Goal: Transaction & Acquisition: Purchase product/service

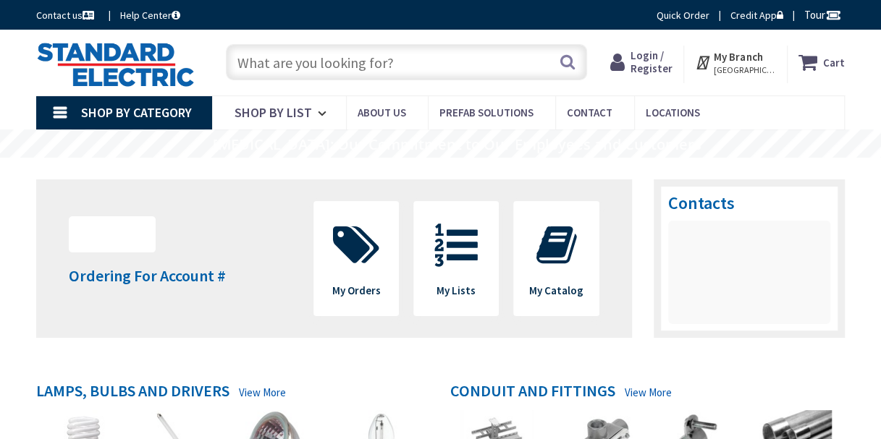
click at [664, 54] on span "Login / Register" at bounding box center [651, 61] width 42 height 27
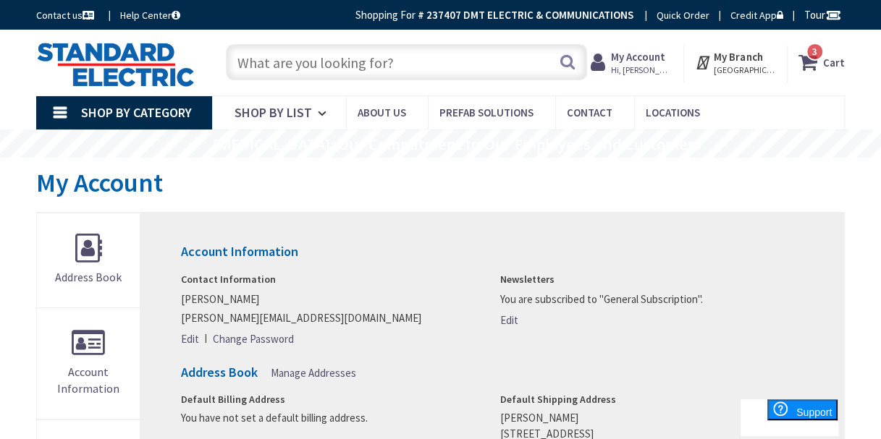
click at [294, 61] on input "text" at bounding box center [406, 62] width 361 height 36
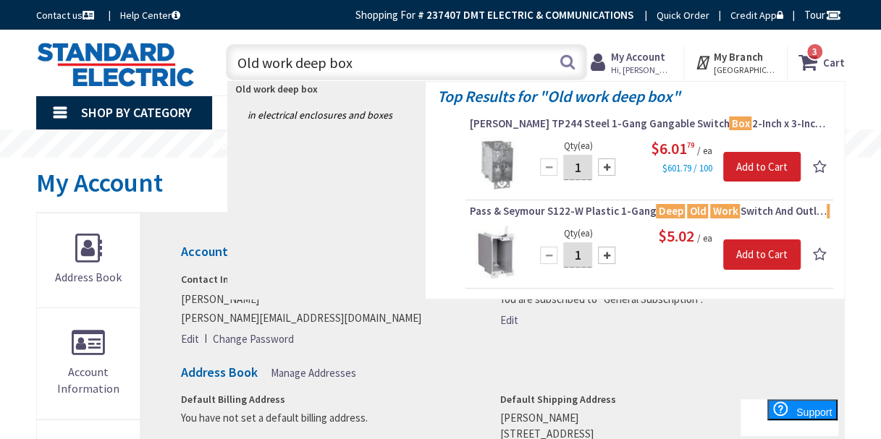
click at [235, 62] on input "Old work deep box" at bounding box center [406, 62] width 361 height 36
type input "1 gang Old work deep box"
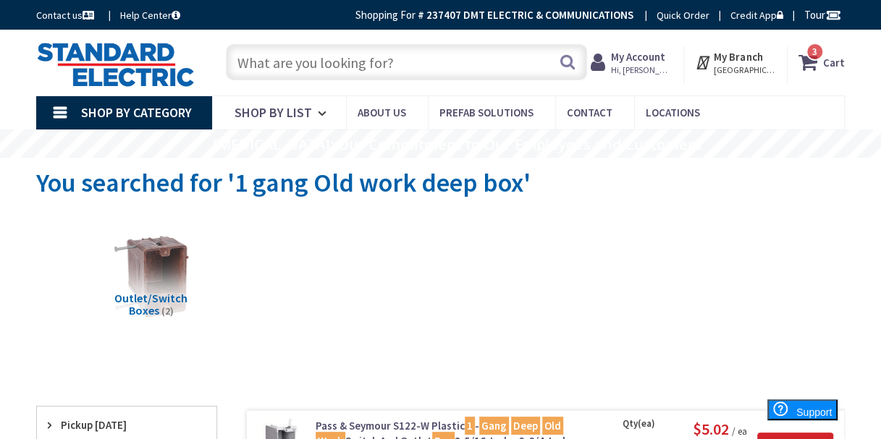
click at [439, 68] on input "text" at bounding box center [406, 62] width 361 height 36
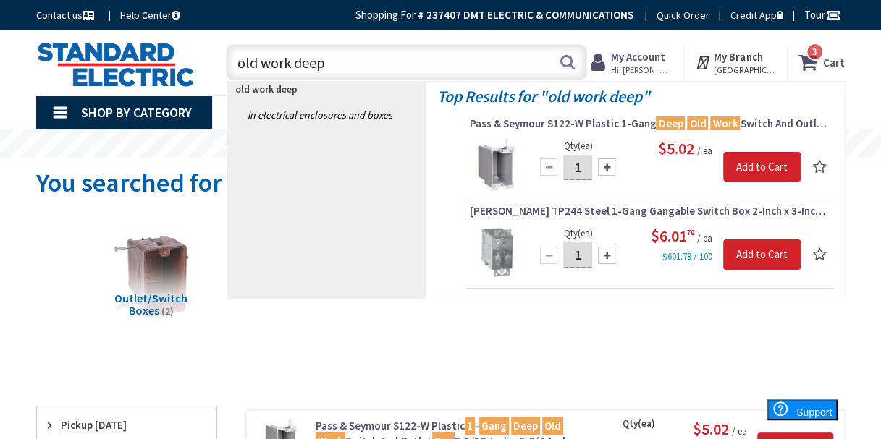
click at [337, 64] on input "old work deep" at bounding box center [406, 62] width 361 height 36
type input "old work deep"
click at [664, 60] on strong "My Account" at bounding box center [637, 57] width 54 height 14
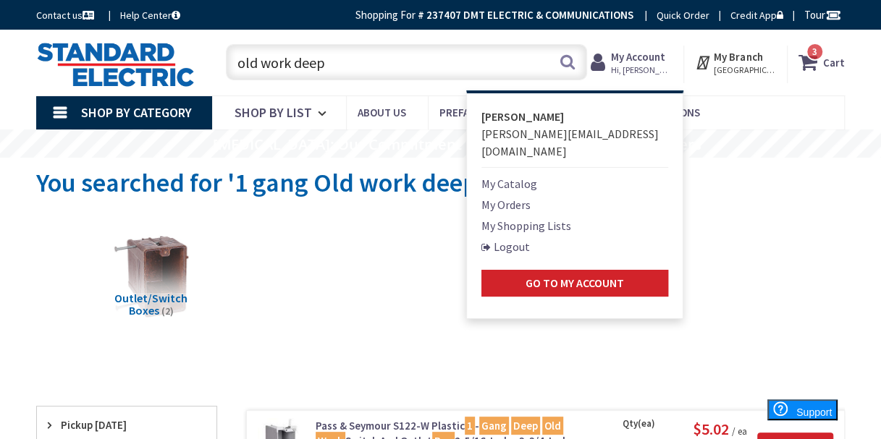
click at [524, 217] on link "My Shopping Lists" at bounding box center [526, 225] width 90 height 17
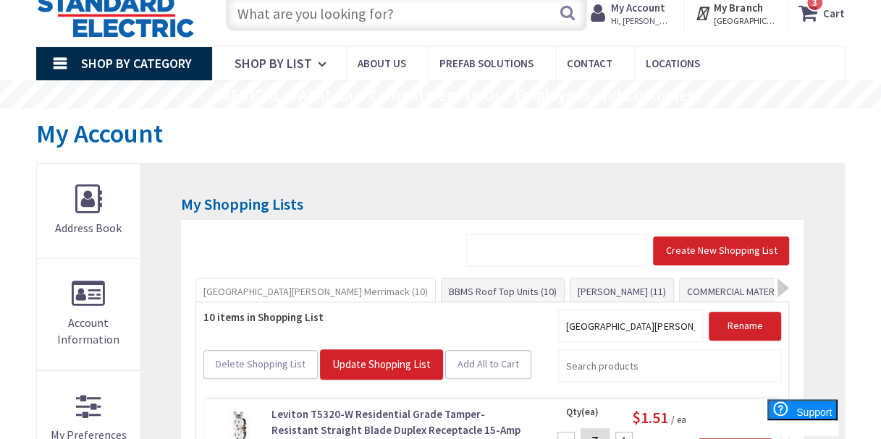
scroll to position [96, 0]
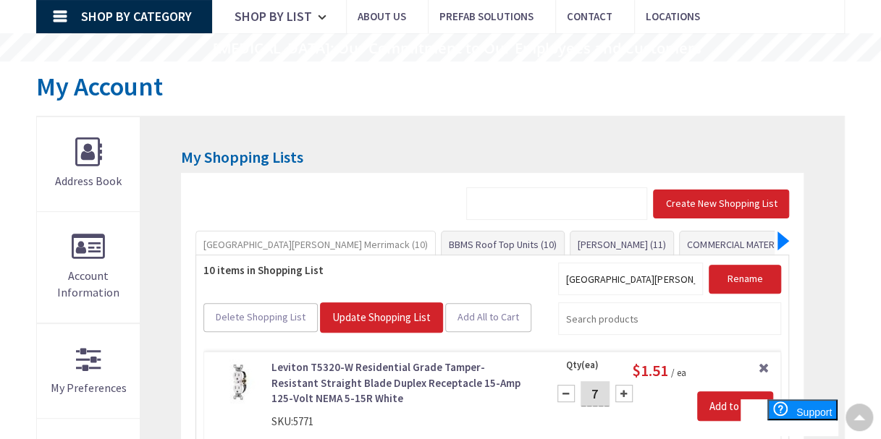
click at [780, 236] on div at bounding box center [783, 241] width 12 height 19
click at [781, 236] on div at bounding box center [783, 241] width 12 height 19
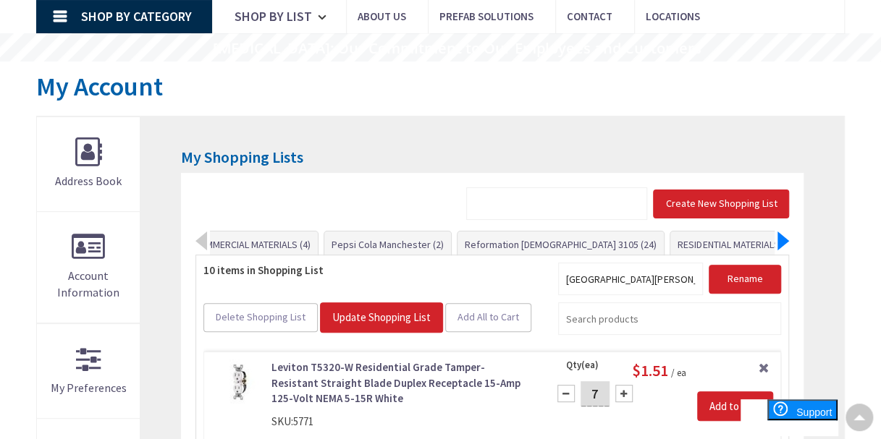
click at [781, 236] on div at bounding box center [783, 241] width 12 height 19
click at [770, 245] on link "VAN MATERIAL (80)" at bounding box center [816, 245] width 92 height 26
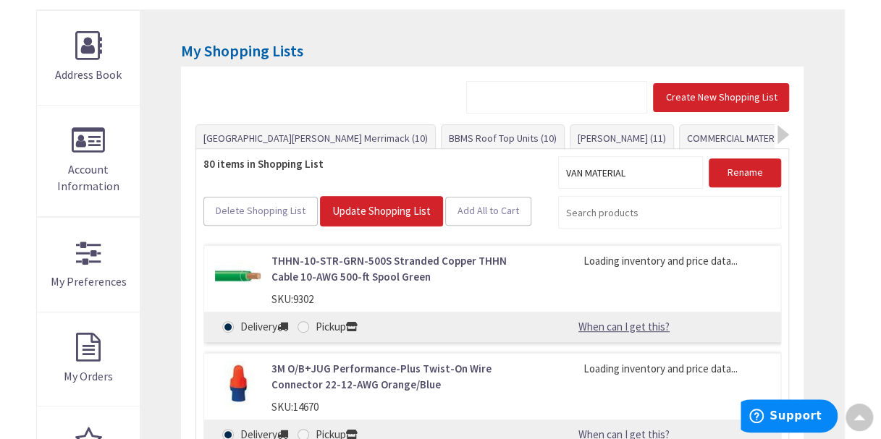
scroll to position [152, 0]
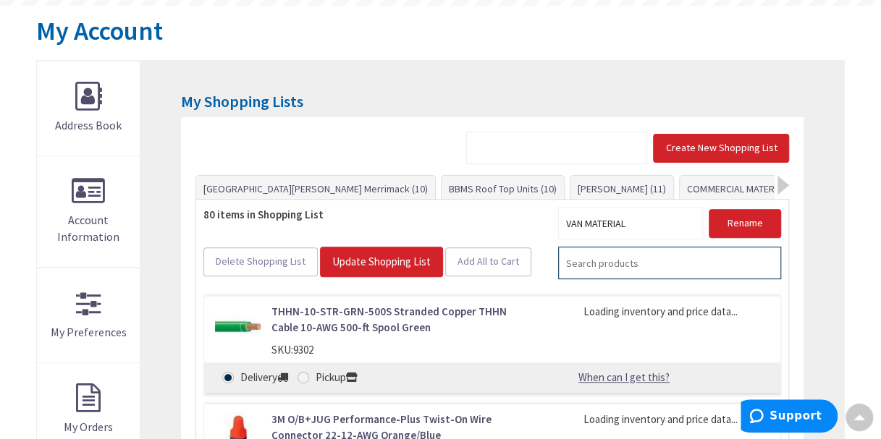
click at [579, 266] on input "search" at bounding box center [669, 263] width 223 height 33
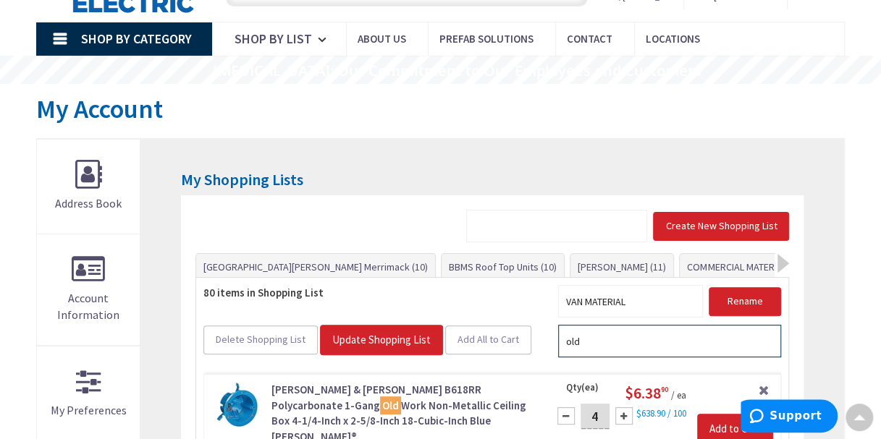
scroll to position [0, 0]
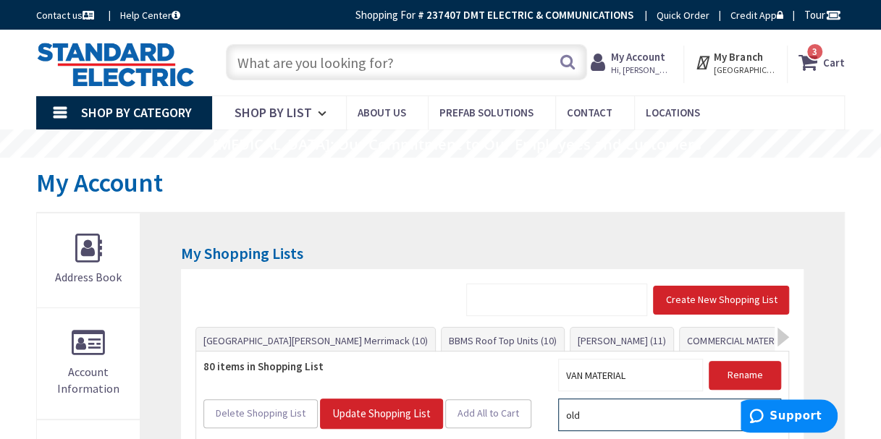
type input "old"
click at [291, 69] on input "text" at bounding box center [406, 62] width 361 height 36
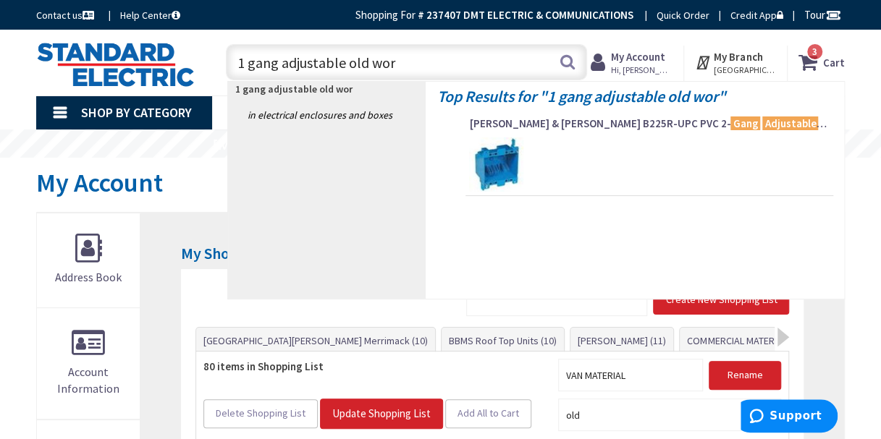
type input "1 gang adjustable old work"
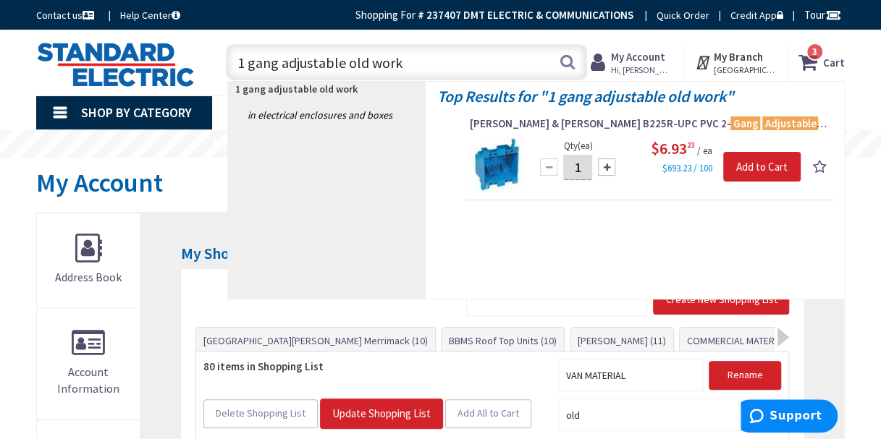
click at [411, 63] on input "1 gang adjustable old work" at bounding box center [406, 62] width 361 height 36
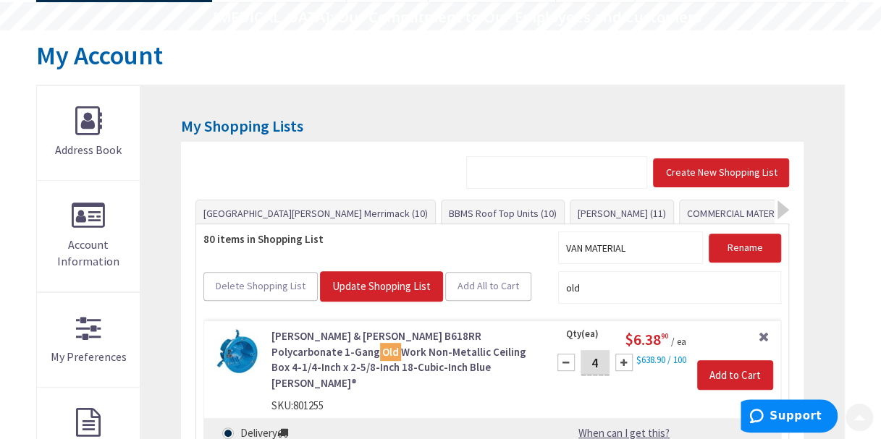
scroll to position [145, 0]
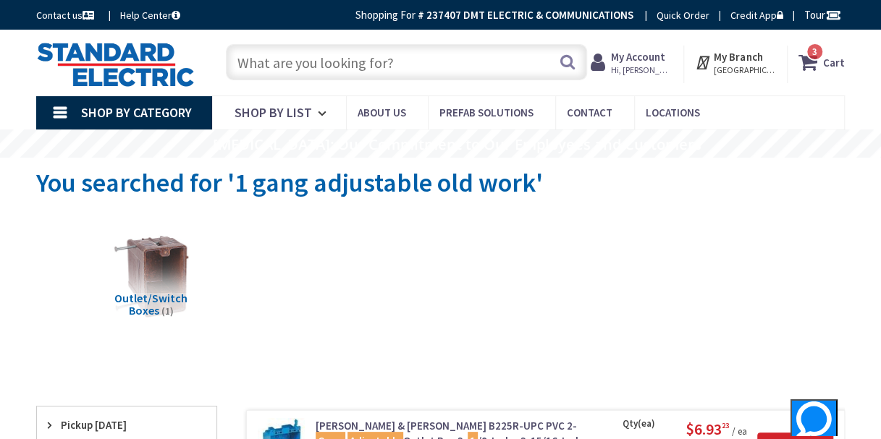
click at [356, 72] on input "text" at bounding box center [406, 62] width 361 height 36
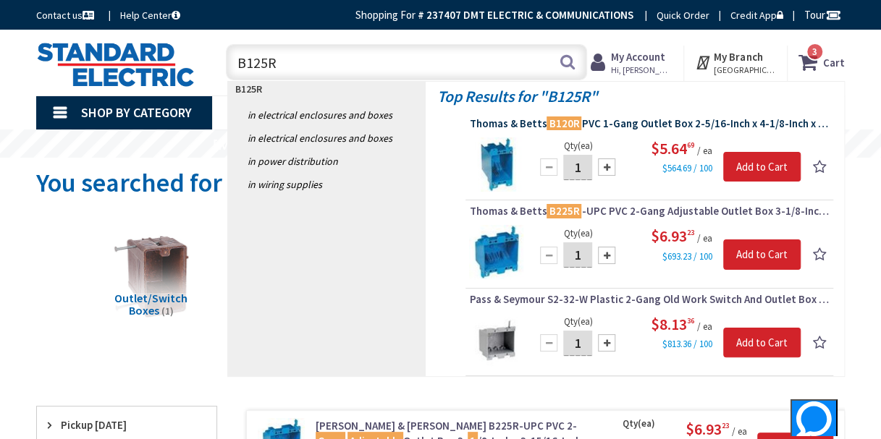
type input "B125R"
click at [662, 122] on span "Thomas & Betts B120R PVC 1-Gang Outlet Box 2-5/16-Inch x 4-1/8-Inch x 3-5/8-Inc…" at bounding box center [649, 124] width 360 height 14
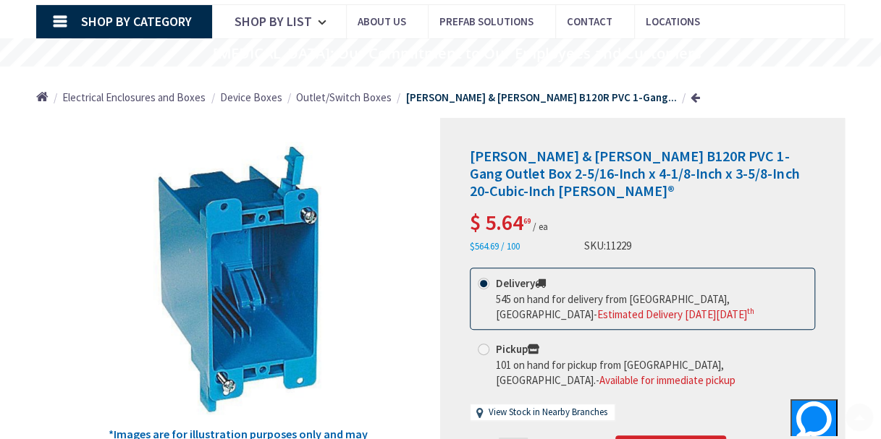
scroll to position [193, 0]
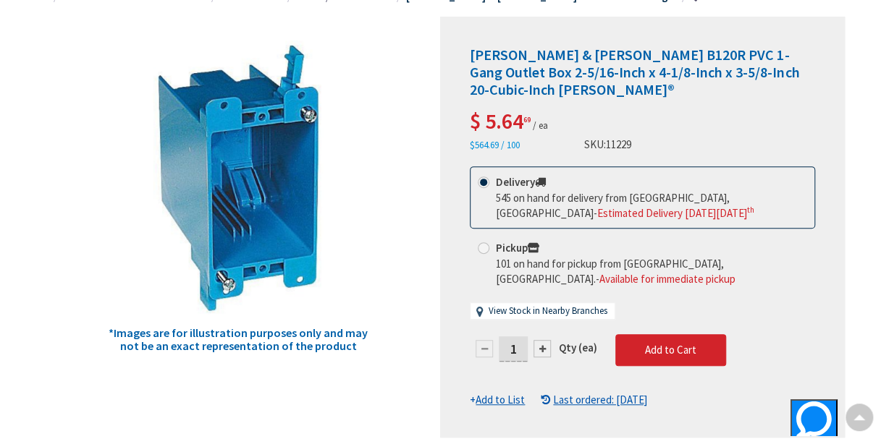
click at [539, 340] on div at bounding box center [541, 348] width 17 height 17
type input "2"
click at [640, 334] on button "Add to Cart" at bounding box center [670, 350] width 111 height 32
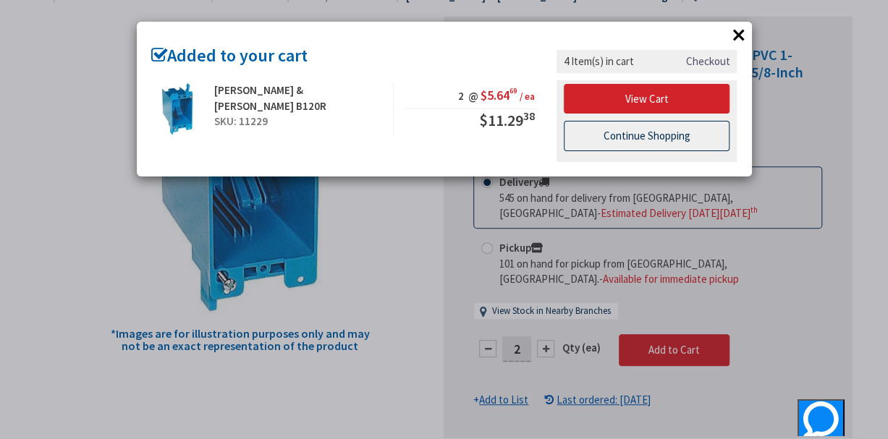
click at [631, 135] on link "Continue Shopping" at bounding box center [647, 136] width 166 height 30
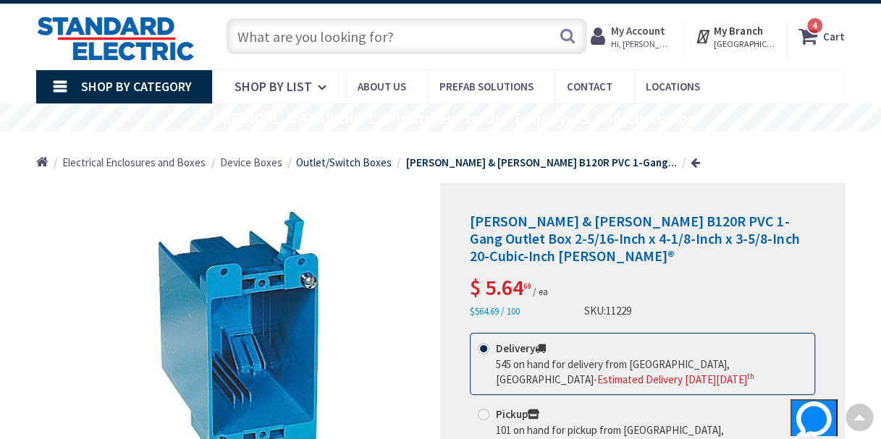
scroll to position [0, 0]
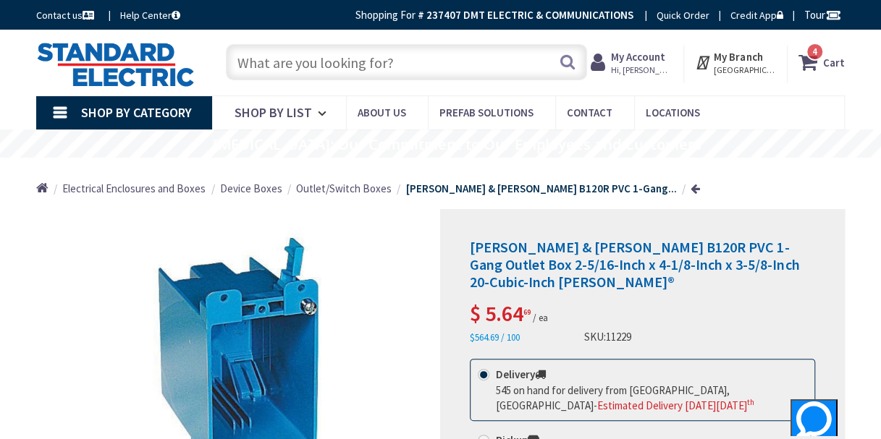
click at [673, 15] on link "Quick Order" at bounding box center [682, 15] width 53 height 14
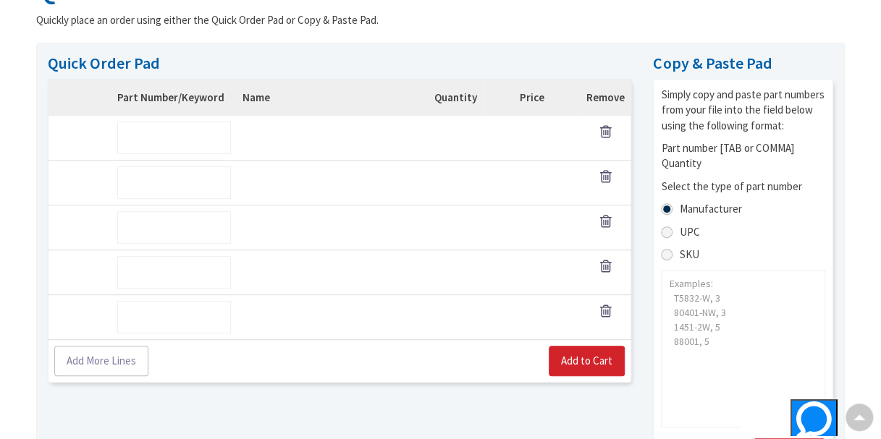
scroll to position [193, 0]
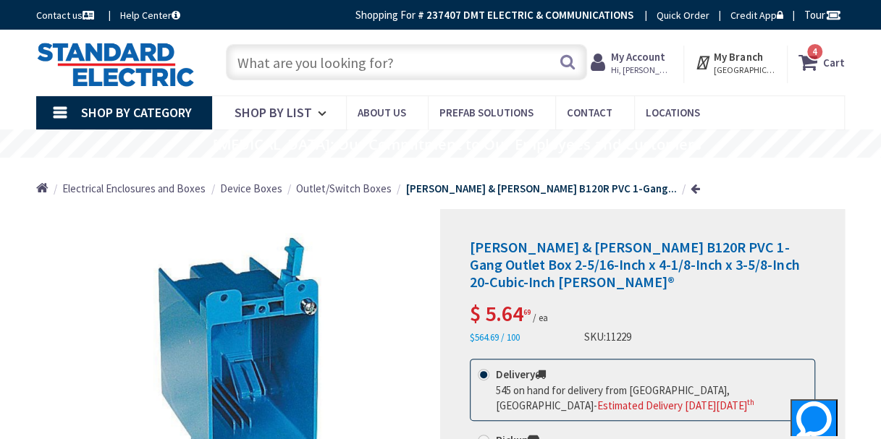
click at [659, 56] on strong "My Account" at bounding box center [637, 57] width 54 height 14
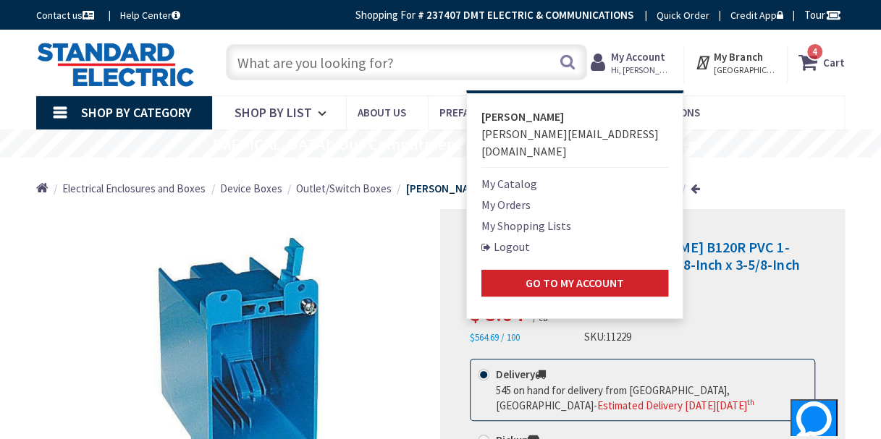
click at [549, 217] on link "My Shopping Lists" at bounding box center [526, 225] width 90 height 17
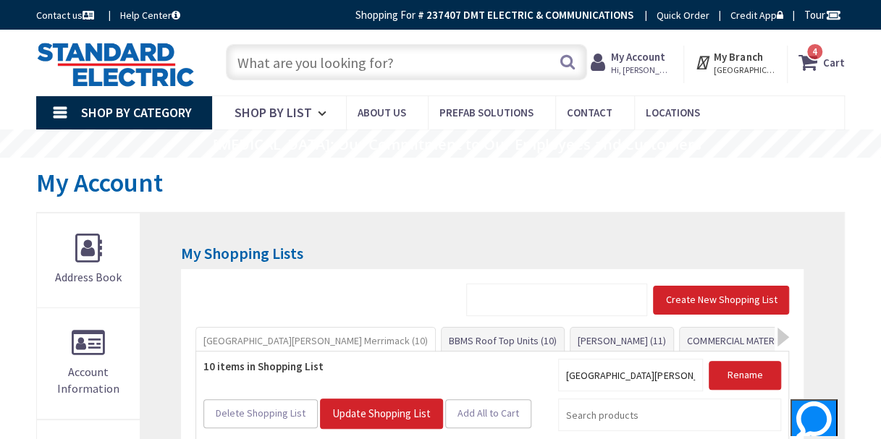
click at [310, 75] on input "text" at bounding box center [406, 62] width 361 height 36
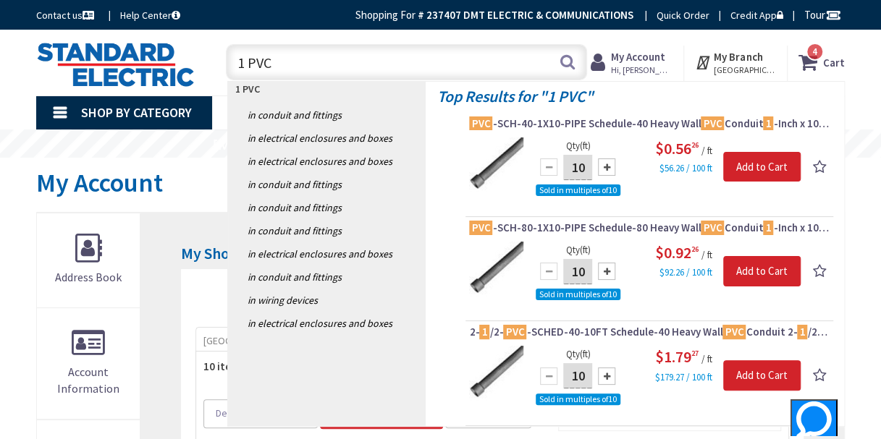
type input "1 PVC"
click at [612, 165] on div at bounding box center [606, 167] width 17 height 17
type input "30"
click at [766, 166] on input "Add to Cart" at bounding box center [762, 167] width 78 height 30
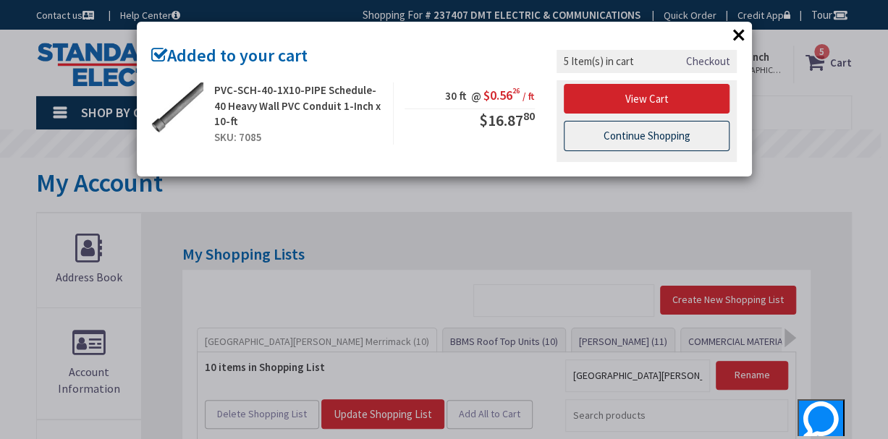
click at [621, 135] on link "Continue Shopping" at bounding box center [647, 136] width 166 height 30
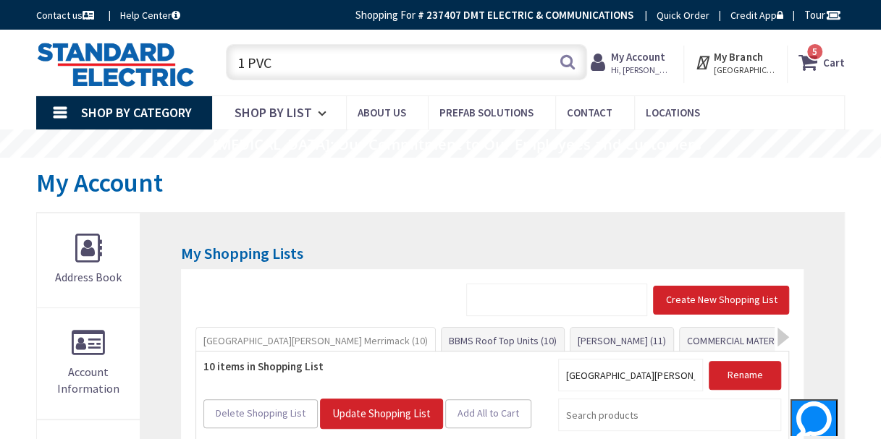
click at [265, 68] on input "1 PVC" at bounding box center [406, 62] width 361 height 36
click at [273, 62] on input "1 PVC" at bounding box center [406, 62] width 361 height 36
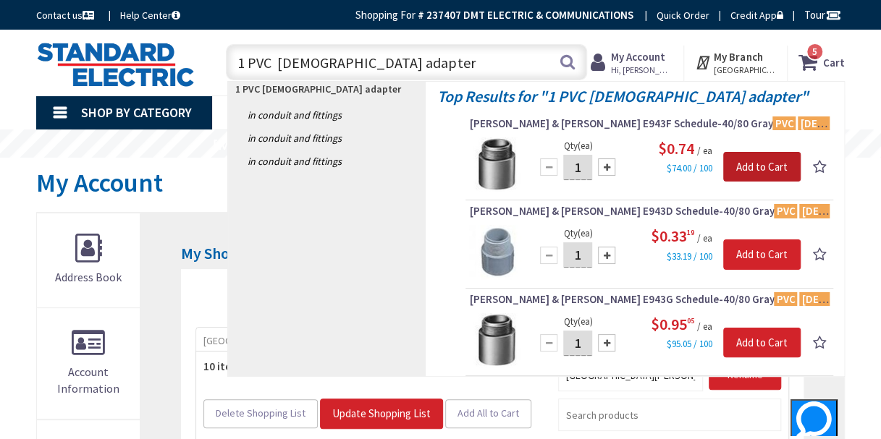
click at [763, 162] on input "Add to Cart" at bounding box center [762, 167] width 78 height 30
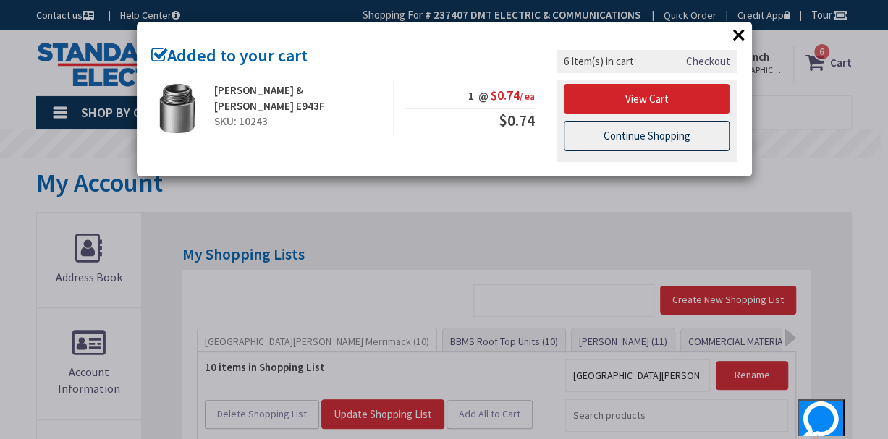
click at [672, 138] on link "Continue Shopping" at bounding box center [647, 136] width 166 height 30
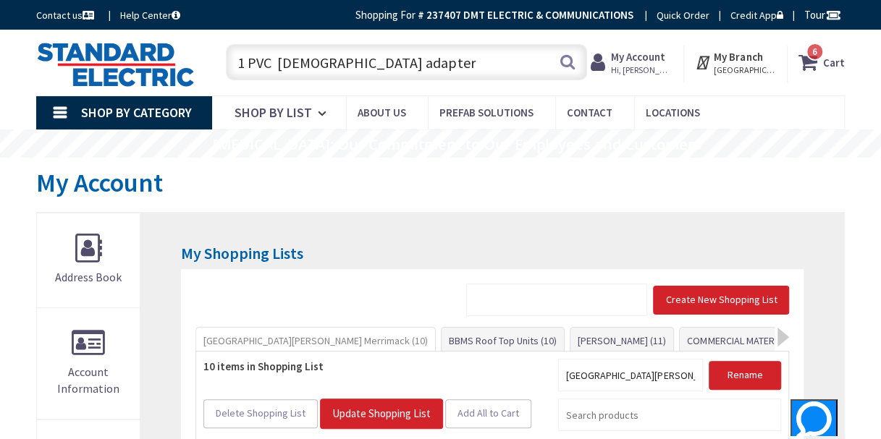
drag, startPoint x: 428, startPoint y: 58, endPoint x: 237, endPoint y: 91, distance: 194.0
click at [237, 91] on div "Skip to Content Toggle Nav 1 PVC male adapter 1 PVC male adapter Search 6 6 6 i…" at bounding box center [440, 63] width 881 height 66
type input "3"
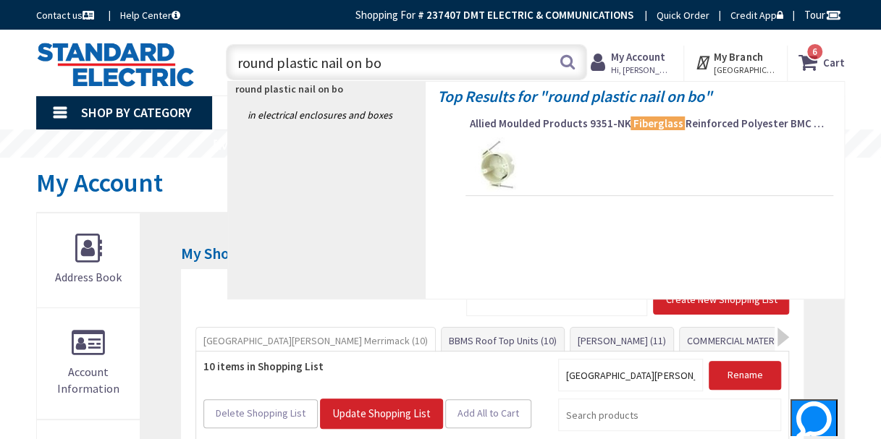
type input "round plastic nail on box"
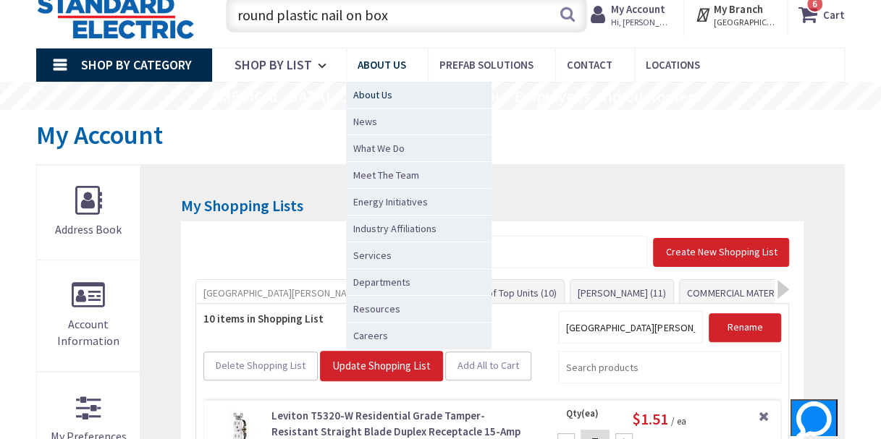
scroll to position [90, 0]
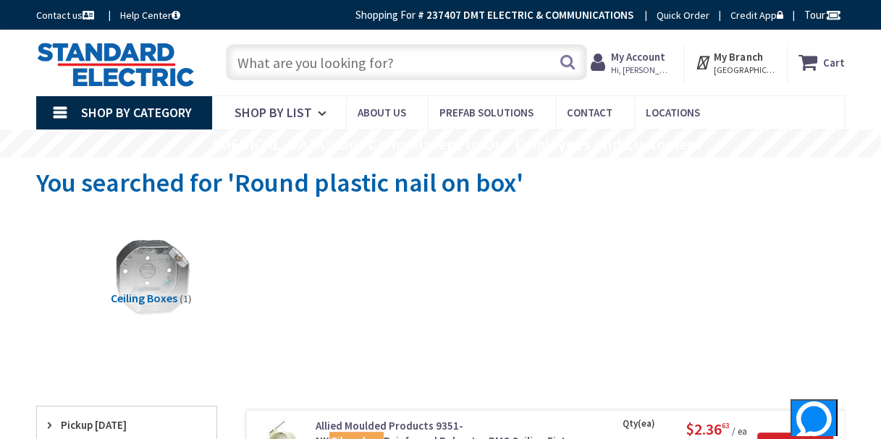
click at [241, 60] on input "text" at bounding box center [406, 62] width 361 height 36
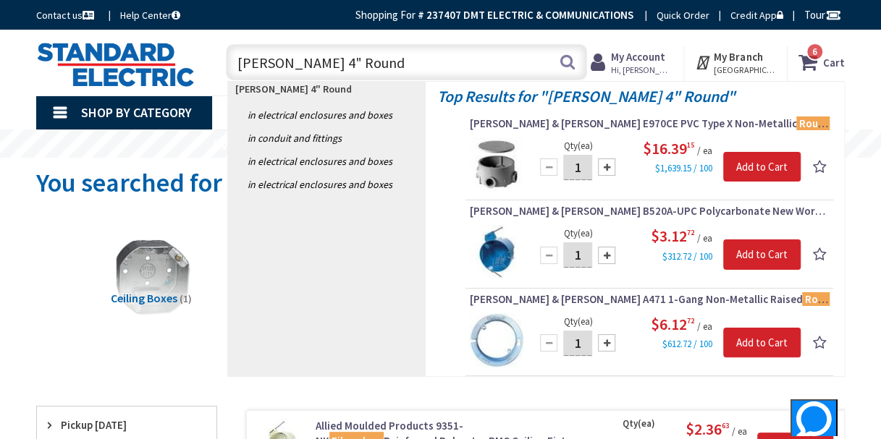
type input "carlon 4" Round"
click at [602, 256] on div at bounding box center [606, 255] width 17 height 17
type input "3"
click at [745, 253] on input "Add to Cart" at bounding box center [762, 255] width 78 height 30
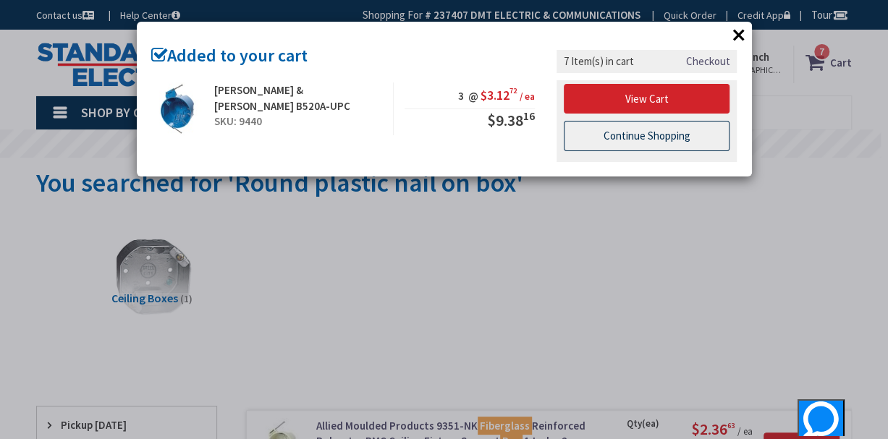
click at [662, 129] on link "Continue Shopping" at bounding box center [647, 136] width 166 height 30
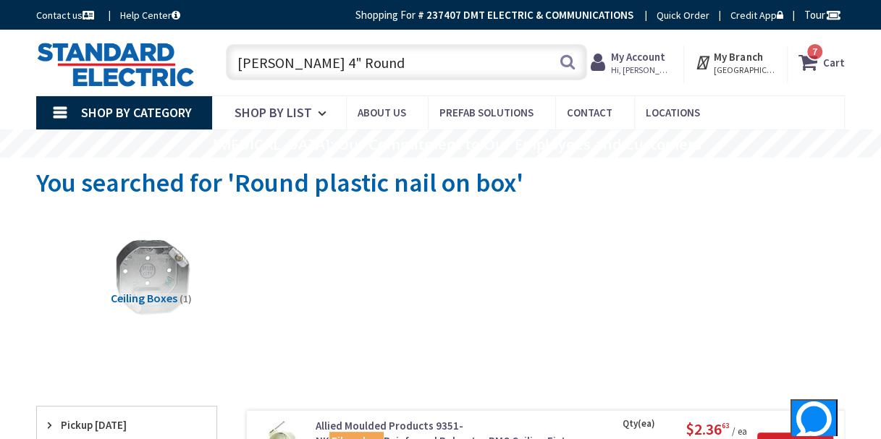
click at [344, 61] on input "carlon 4" Round" at bounding box center [406, 62] width 361 height 36
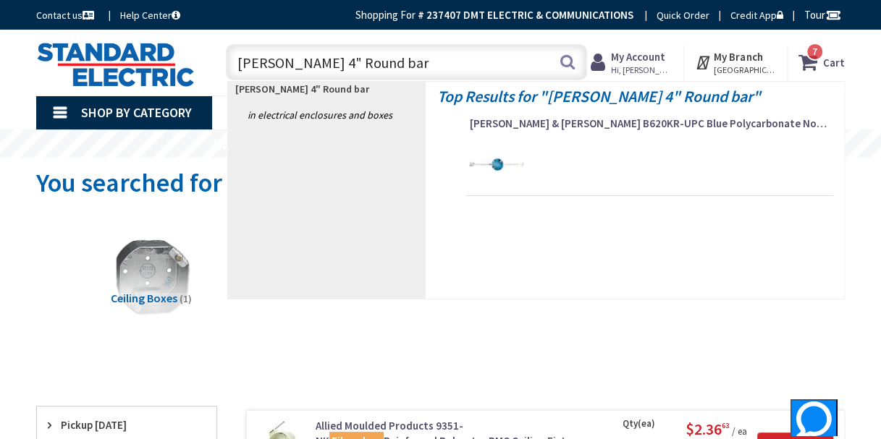
type input "carlon 4" Round bar"
click at [514, 164] on img at bounding box center [496, 165] width 54 height 54
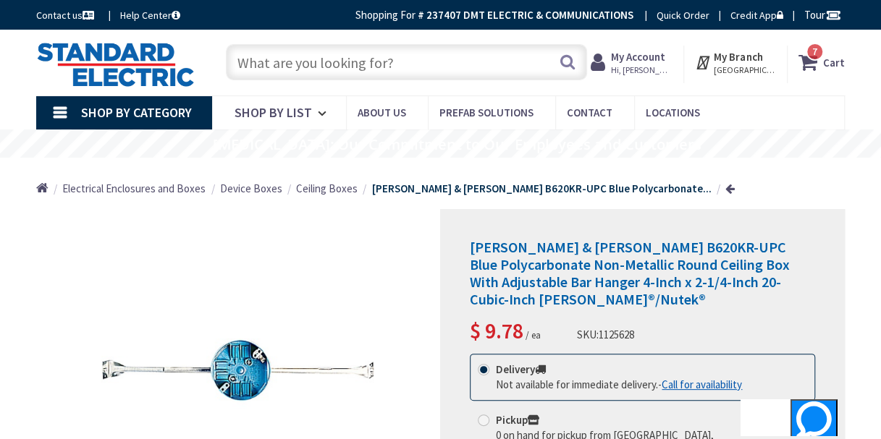
click at [292, 69] on input "text" at bounding box center [406, 62] width 361 height 36
click at [347, 70] on input "text" at bounding box center [406, 62] width 361 height 36
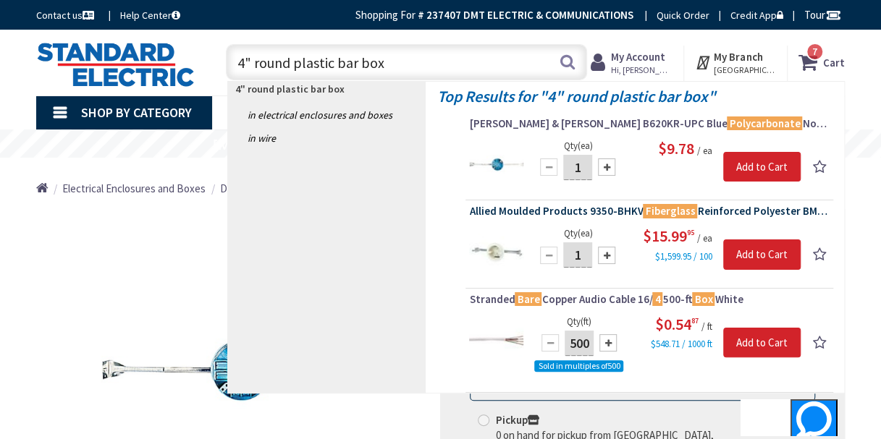
type input "4" round plastic bar box"
click at [532, 208] on span "Allied Moulded Products 9350-BHKV Fiberglass Reinforced Polyester BMC Ceiling F…" at bounding box center [649, 211] width 360 height 14
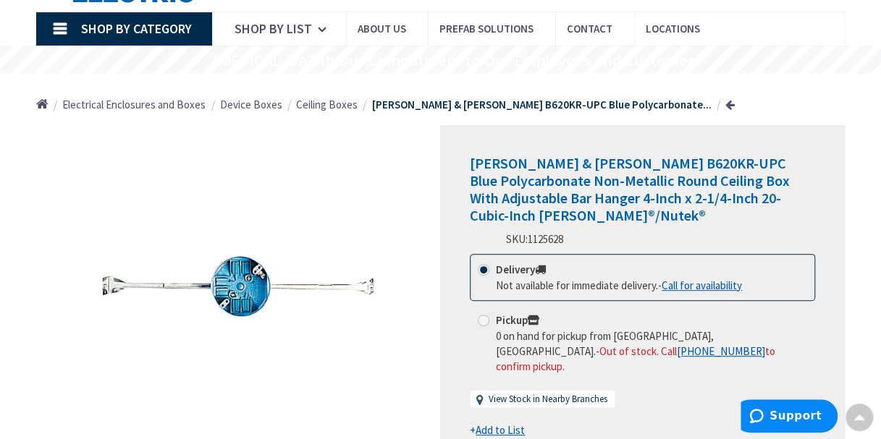
scroll to position [47, 0]
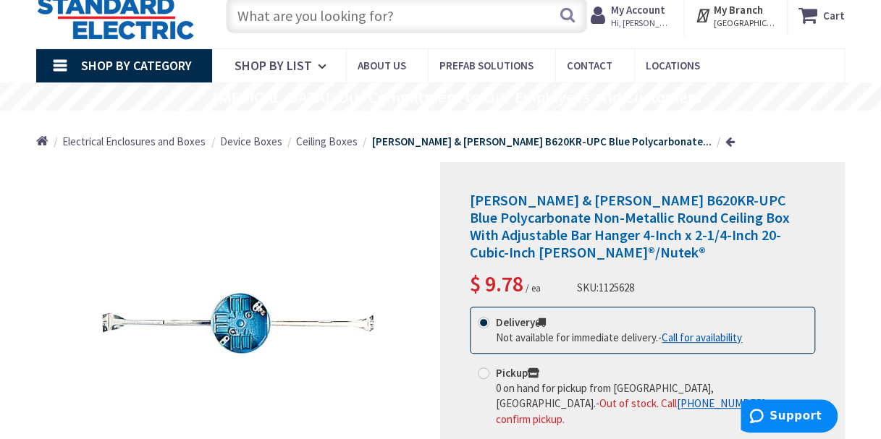
click at [326, 21] on input "text" at bounding box center [406, 15] width 361 height 36
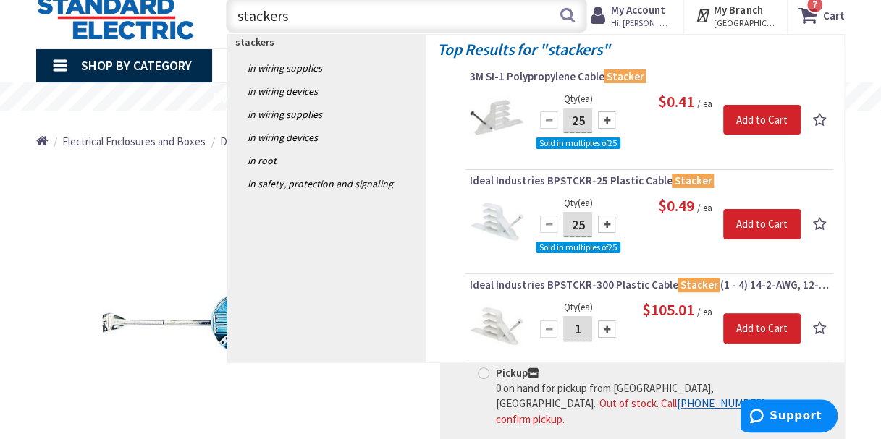
type input "stackers"
click at [610, 117] on div at bounding box center [606, 119] width 17 height 17
click at [546, 124] on div at bounding box center [548, 119] width 17 height 17
type input "25"
click at [301, 10] on input "stackers" at bounding box center [406, 15] width 361 height 36
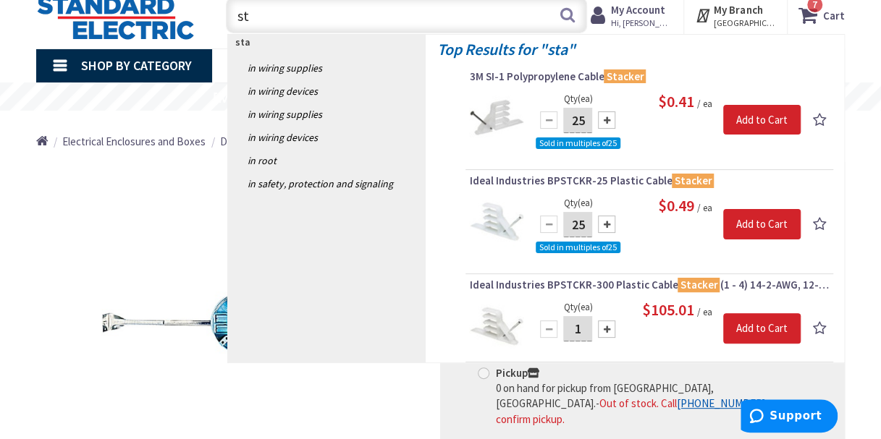
type input "s"
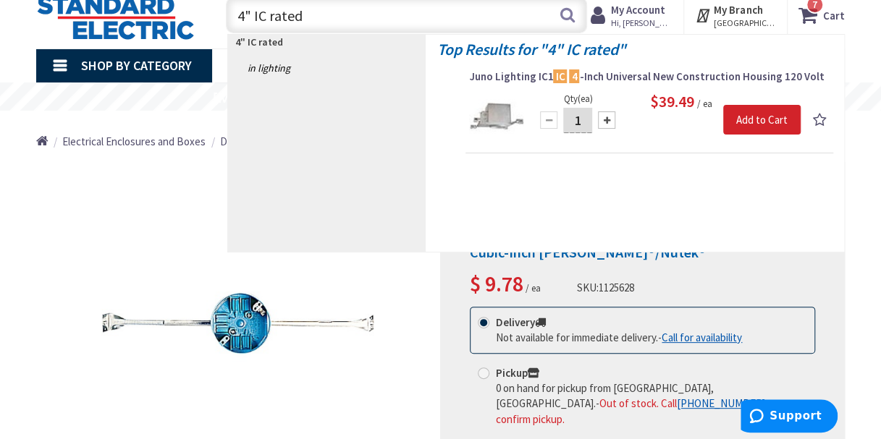
type input "4" IC rated"
click at [504, 116] on img at bounding box center [496, 117] width 54 height 54
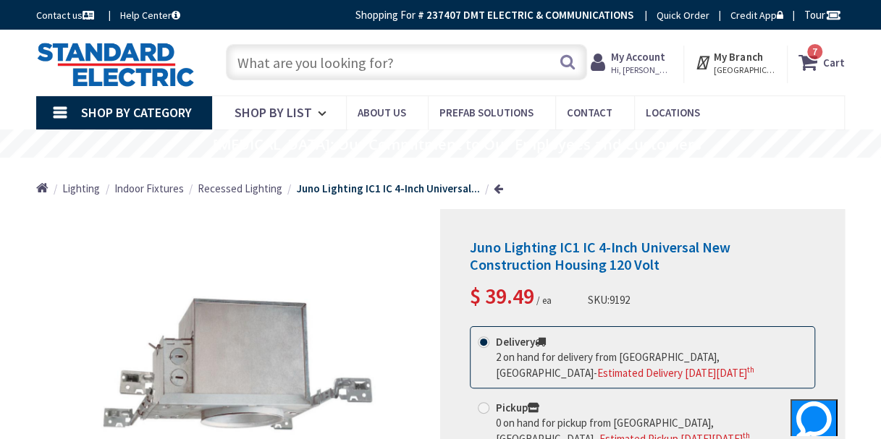
click at [819, 56] on span "7 7 items" at bounding box center [815, 52] width 18 height 18
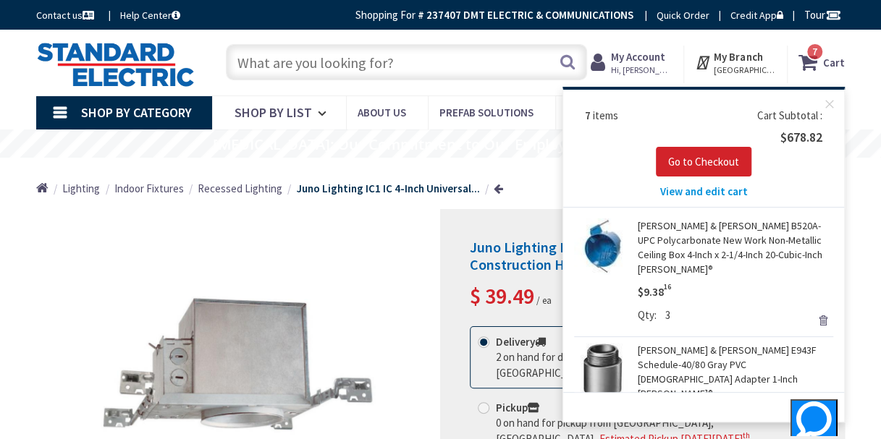
click at [688, 245] on link "[PERSON_NAME] & [PERSON_NAME] B520A-UPC Polycarbonate New Work Non-Metallic Cei…" at bounding box center [735, 248] width 195 height 58
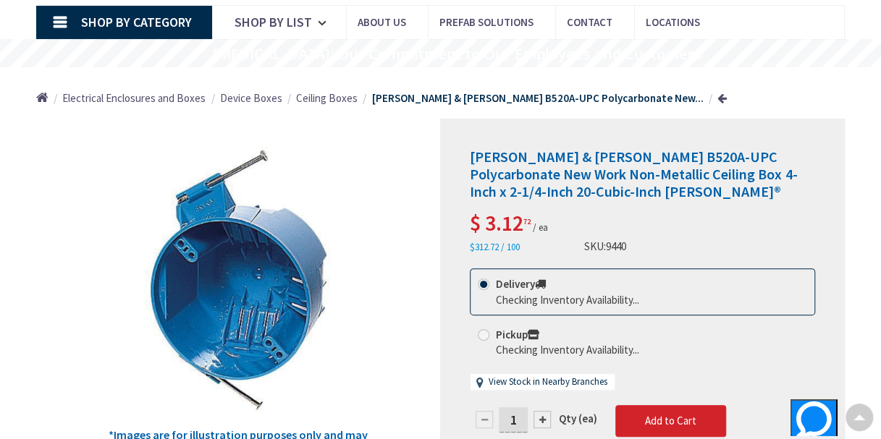
scroll to position [48, 0]
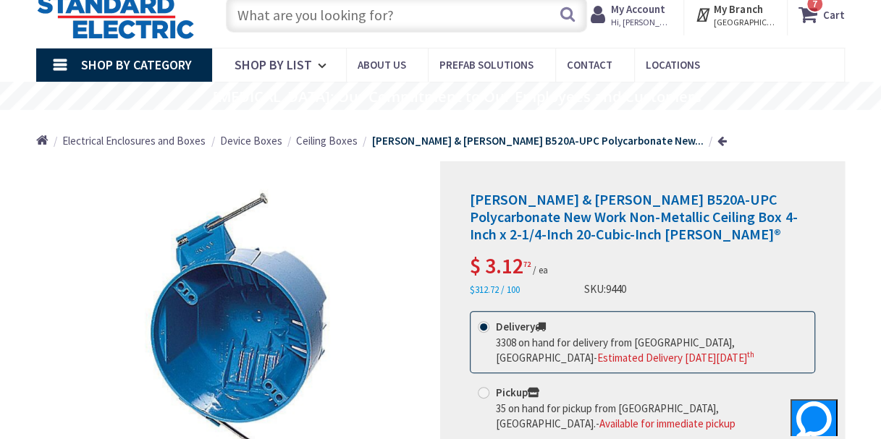
click at [824, 12] on strong "Cart" at bounding box center [834, 14] width 22 height 26
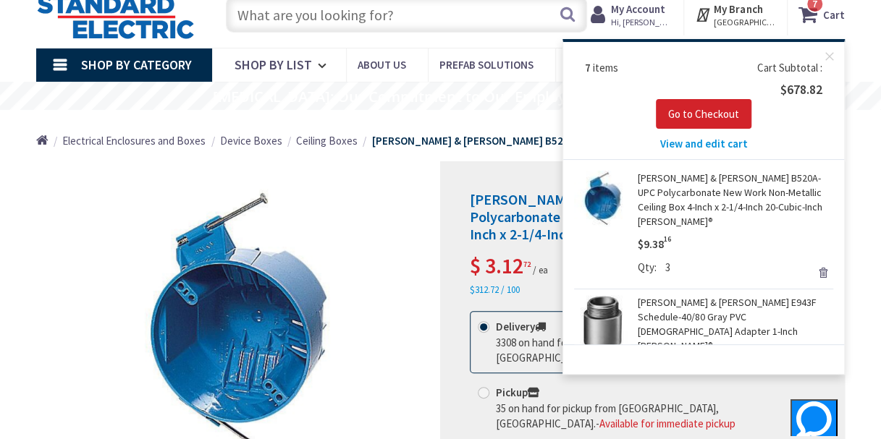
click at [813, 263] on link "Remove" at bounding box center [823, 273] width 20 height 20
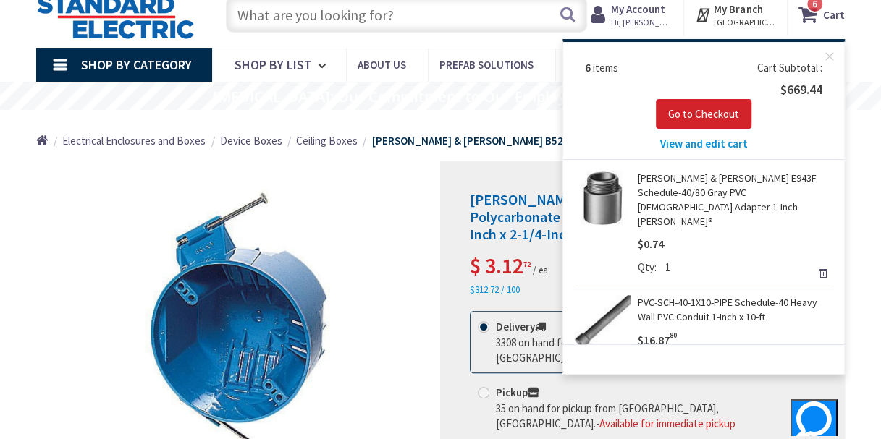
click at [675, 142] on span "View and edit cart" at bounding box center [704, 144] width 88 height 14
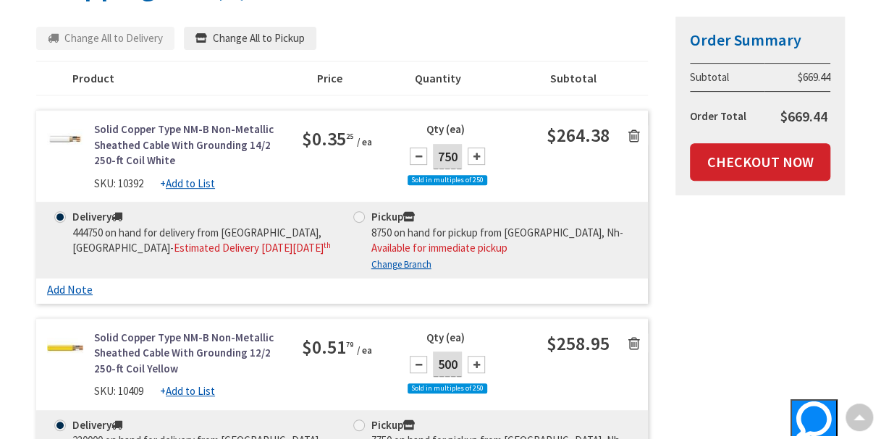
scroll to position [193, 0]
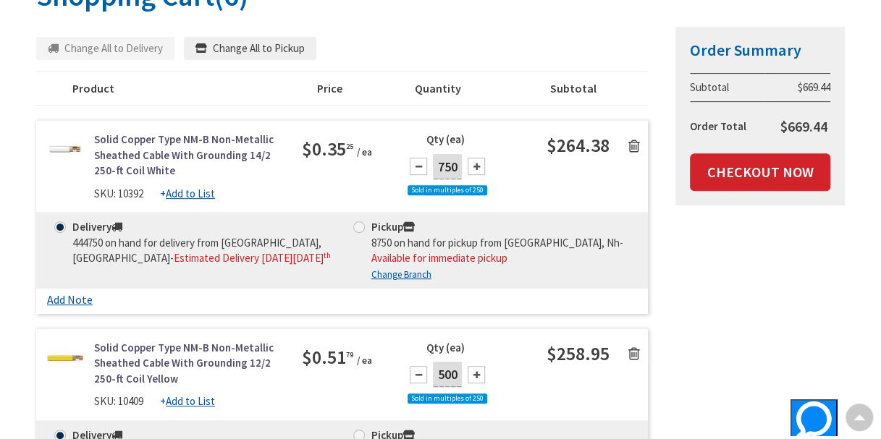
click at [636, 145] on icon at bounding box center [634, 146] width 12 height 14
click at [638, 149] on icon at bounding box center [634, 146] width 12 height 14
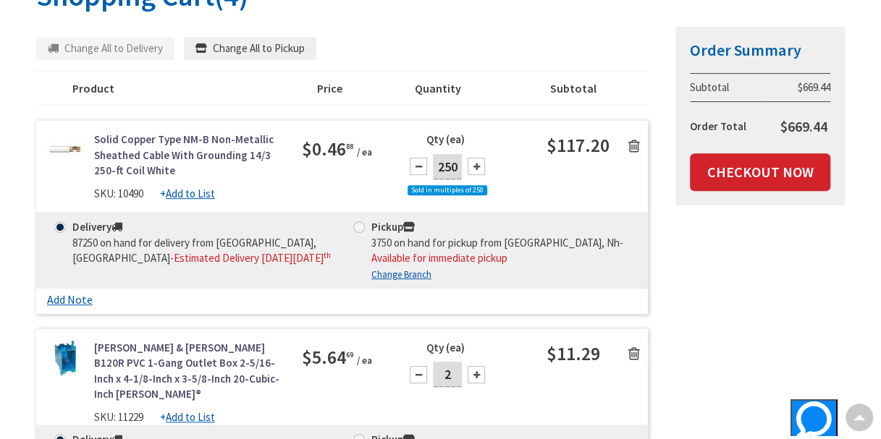
click at [638, 149] on icon at bounding box center [634, 146] width 12 height 14
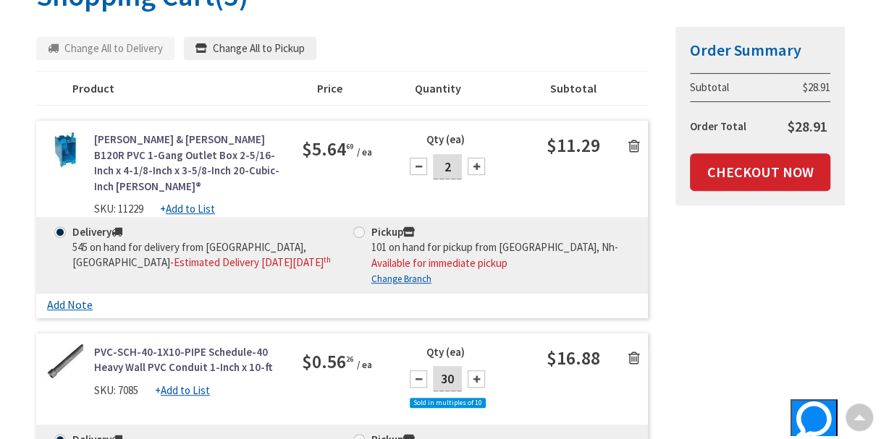
click at [635, 145] on icon at bounding box center [634, 146] width 12 height 14
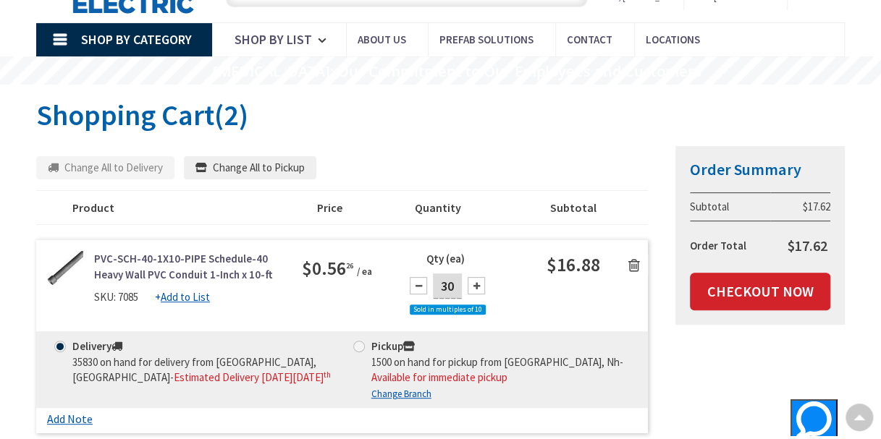
scroll to position [0, 0]
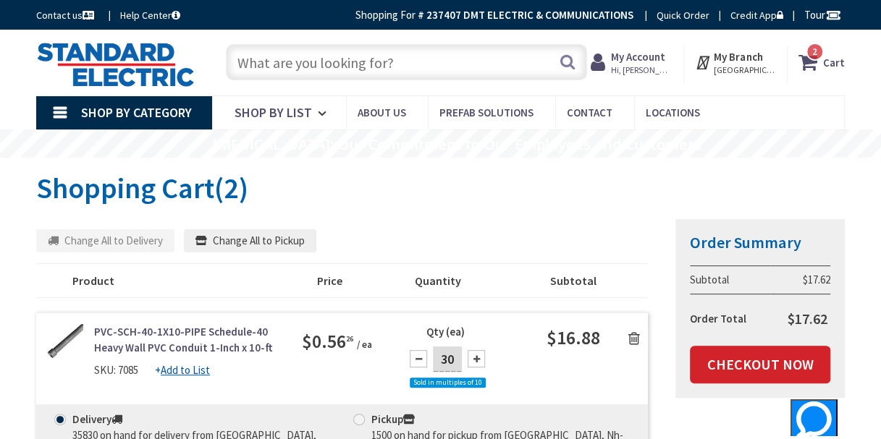
click at [271, 63] on input "text" at bounding box center [406, 62] width 361 height 36
paste input "B520A"
type input "B520A"
click at [565, 62] on button "Search" at bounding box center [566, 62] width 19 height 33
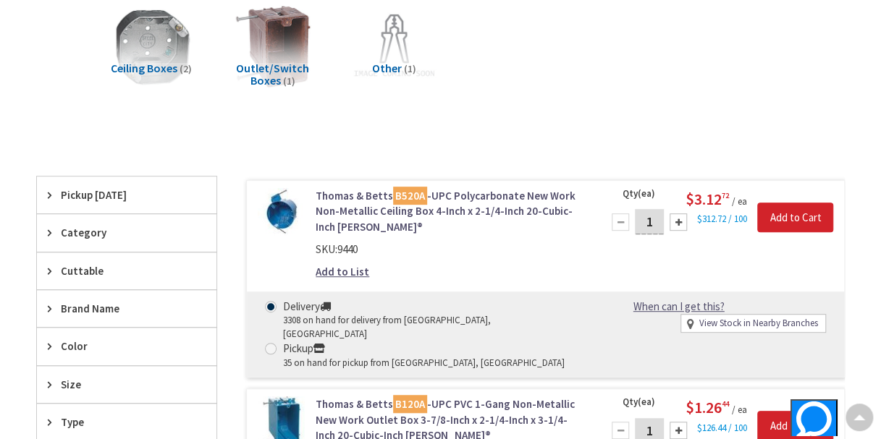
scroll to position [241, 0]
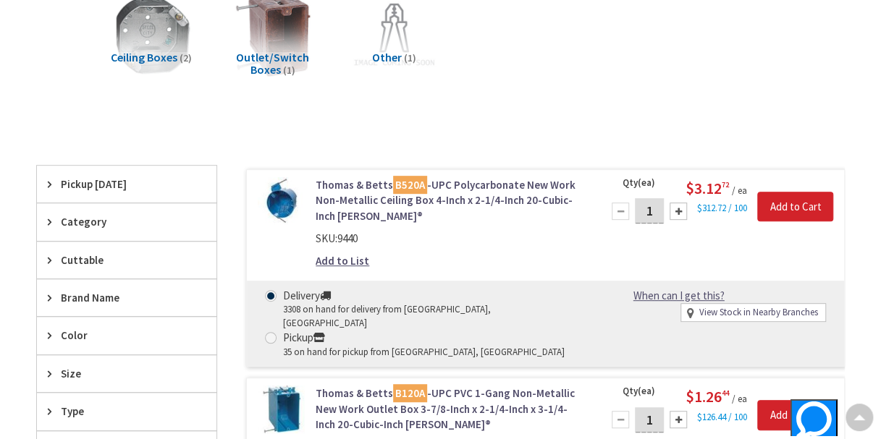
click at [675, 211] on div at bounding box center [677, 211] width 17 height 17
click at [675, 212] on div at bounding box center [677, 211] width 17 height 17
type input "3"
click at [789, 201] on input "Add to Cart" at bounding box center [795, 207] width 76 height 30
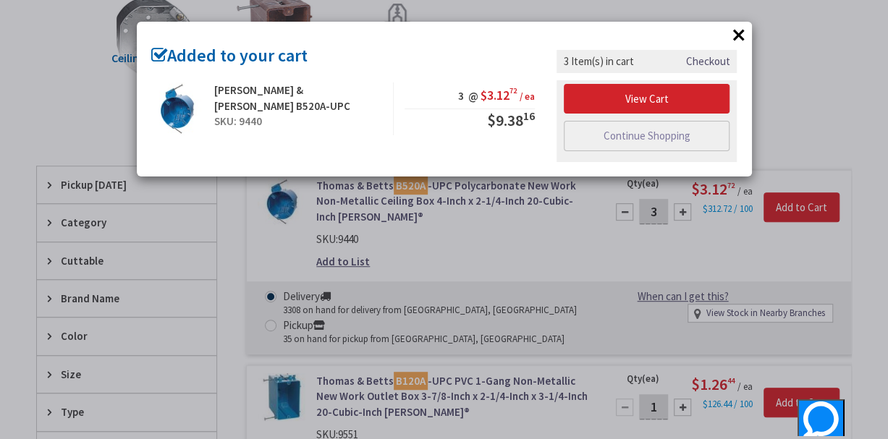
click at [738, 35] on button "×" at bounding box center [739, 35] width 22 height 22
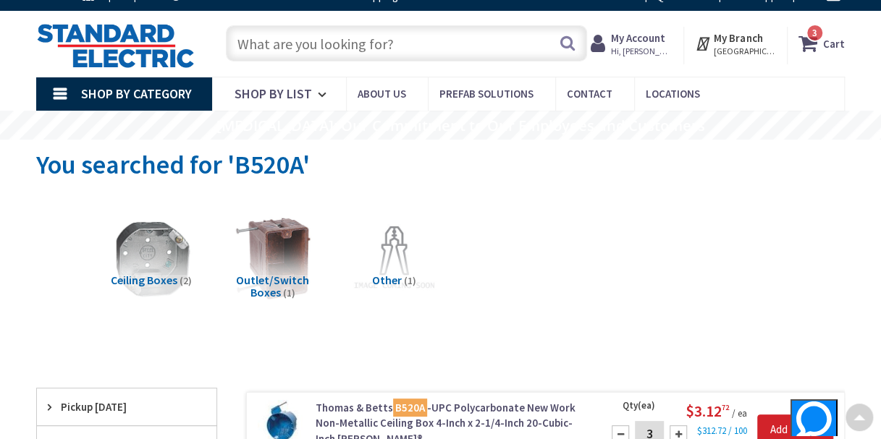
scroll to position [0, 0]
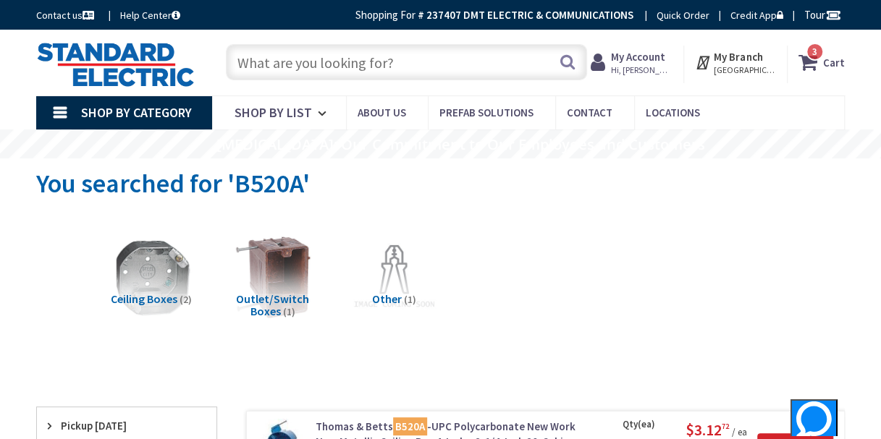
click at [814, 59] on span "3 3 items" at bounding box center [815, 52] width 18 height 18
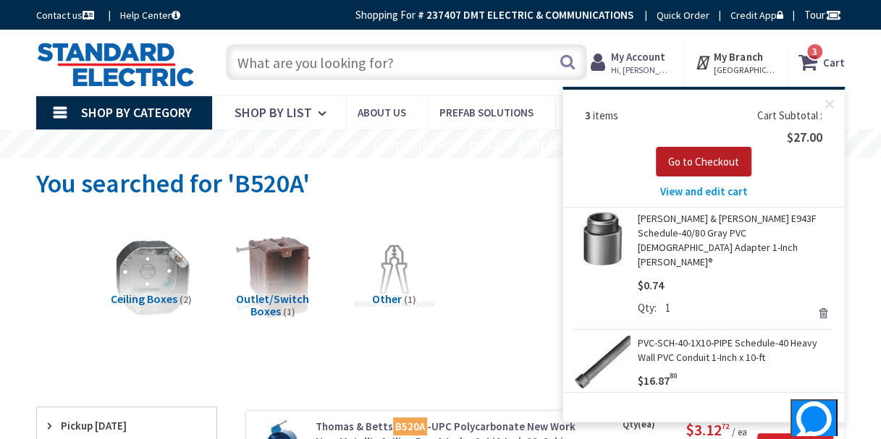
click at [699, 159] on span "Go to Checkout" at bounding box center [703, 162] width 71 height 14
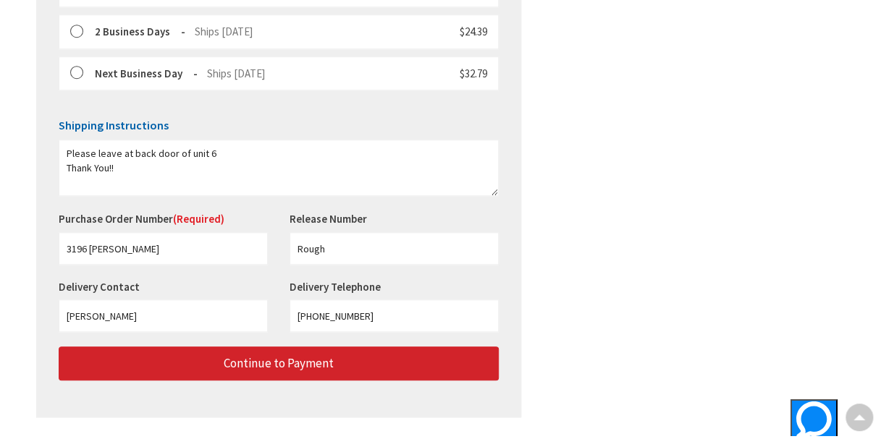
scroll to position [579, 0]
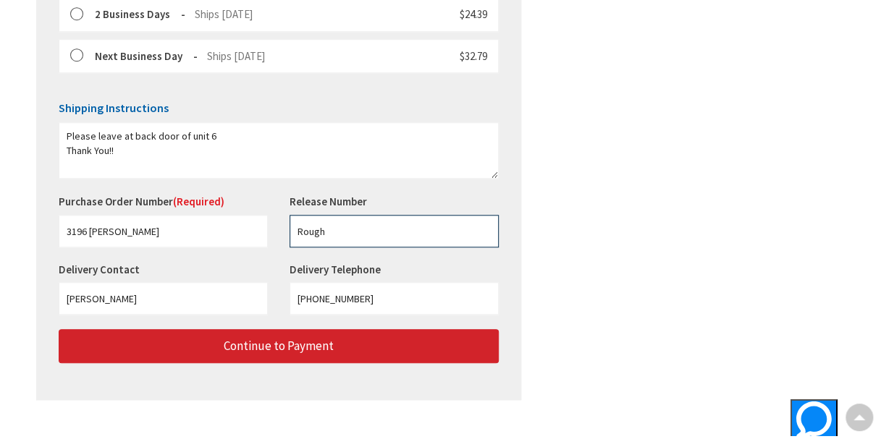
click at [333, 227] on input "Rough" at bounding box center [394, 231] width 209 height 33
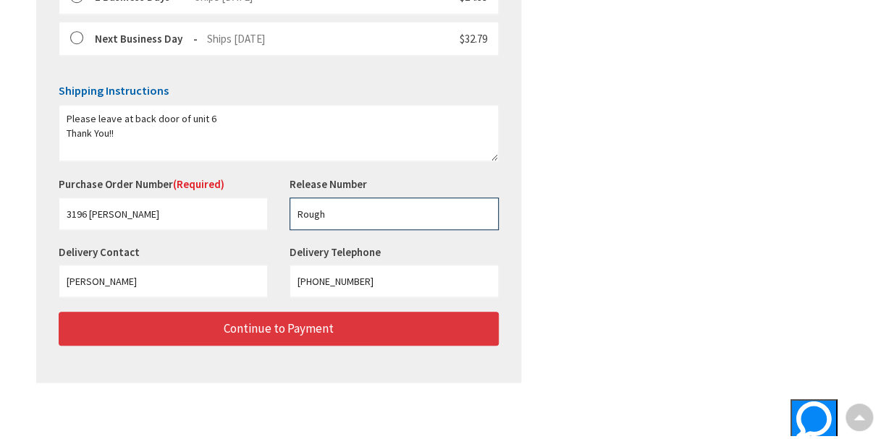
scroll to position [597, 0]
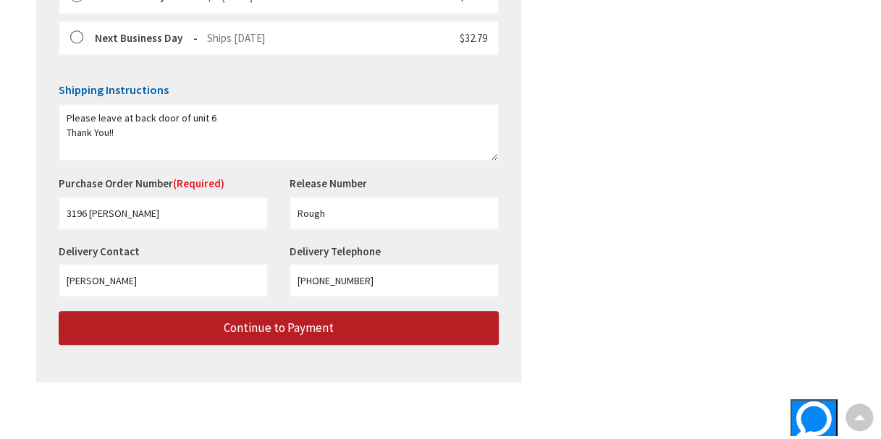
click at [271, 320] on span "Continue to Payment" at bounding box center [279, 328] width 110 height 16
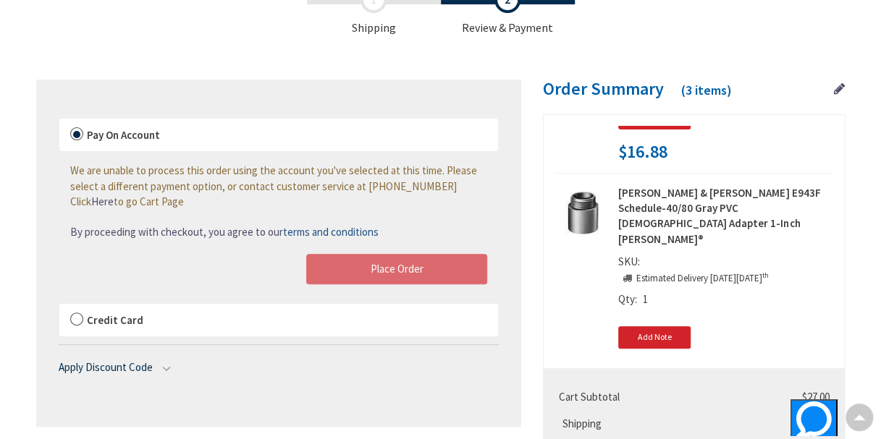
scroll to position [145, 0]
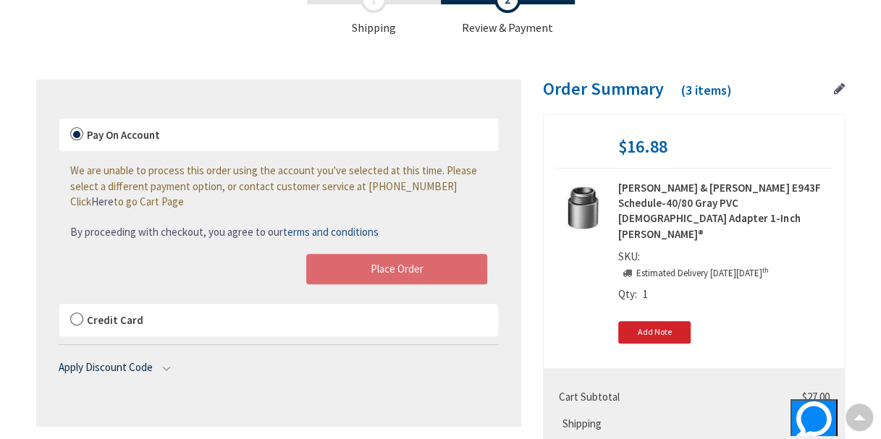
click at [77, 316] on label "Credit Card" at bounding box center [278, 320] width 439 height 33
click at [59, 307] on input "Credit Card" at bounding box center [59, 307] width 0 height 0
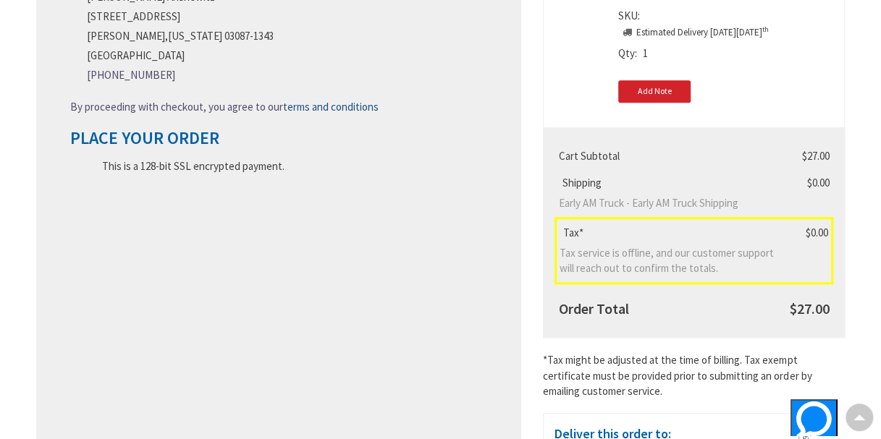
scroll to position [373, 0]
